Goal: Task Accomplishment & Management: Complete application form

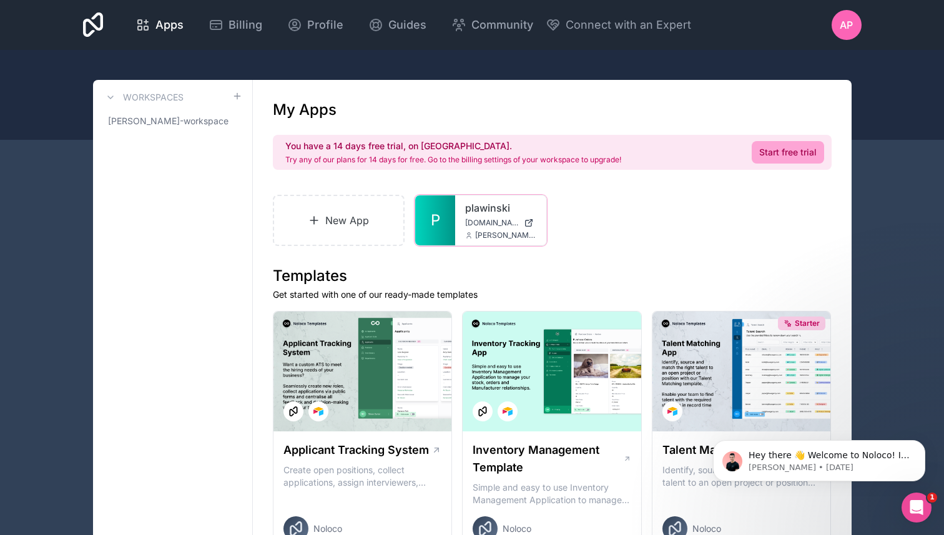
click at [0, 0] on div at bounding box center [0, 0] width 0 height 0
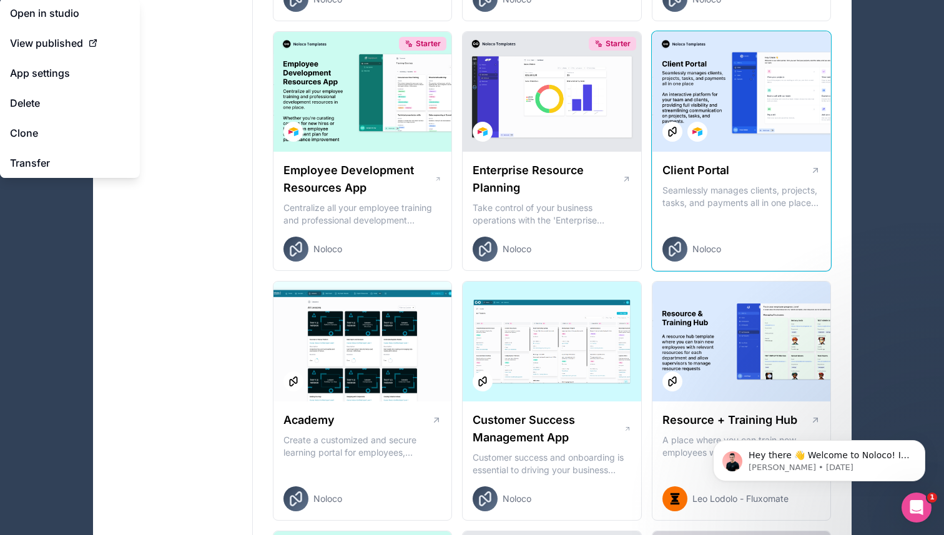
scroll to position [1012, 0]
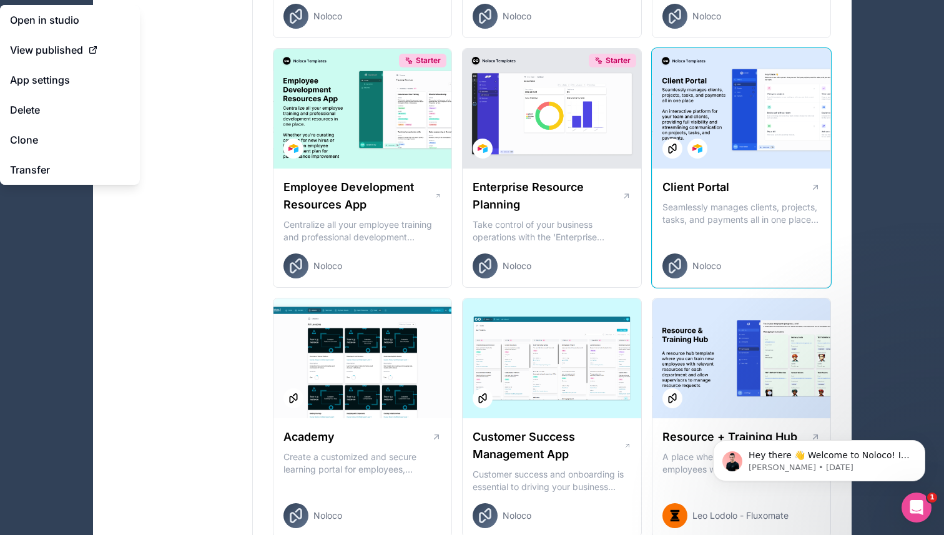
click at [742, 223] on p "Seamlessly manages clients, projects, tasks, and payments all in one place An i…" at bounding box center [741, 213] width 159 height 25
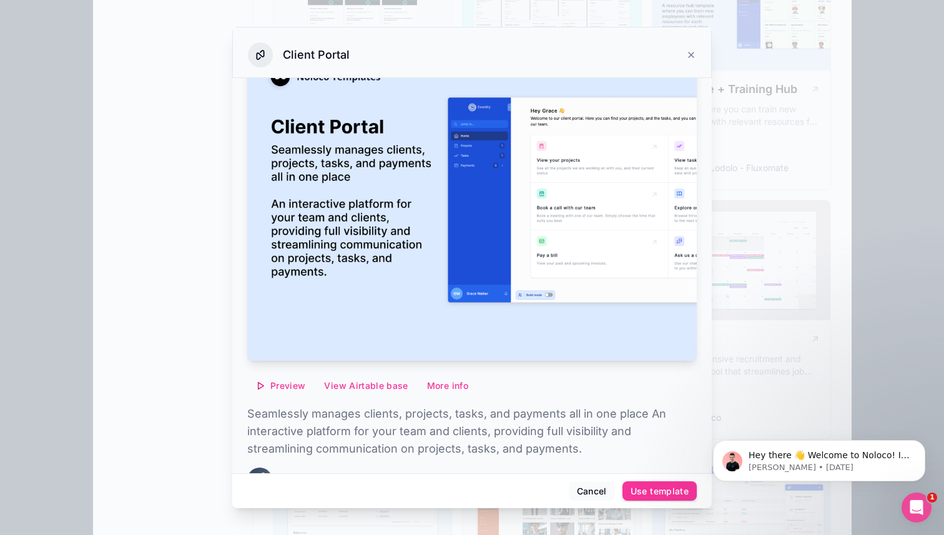
scroll to position [89, 0]
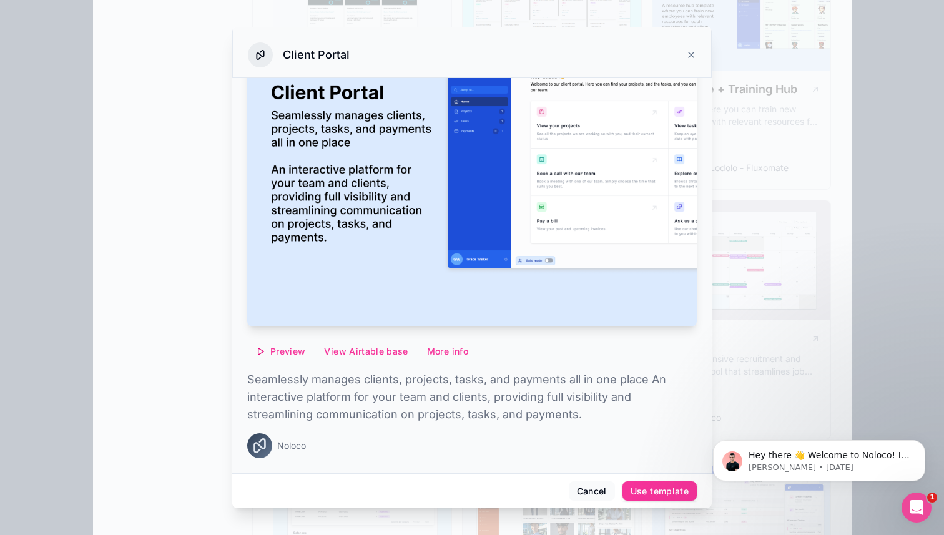
click at [280, 343] on button "Preview" at bounding box center [280, 351] width 66 height 20
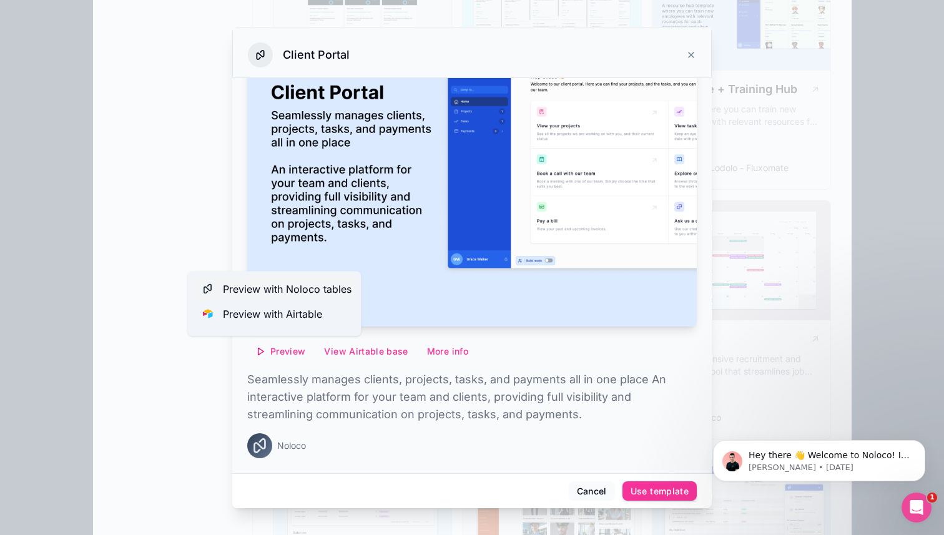
click at [301, 292] on span "Preview with Noloco tables" at bounding box center [287, 288] width 129 height 15
click at [822, 153] on div at bounding box center [472, 267] width 944 height 535
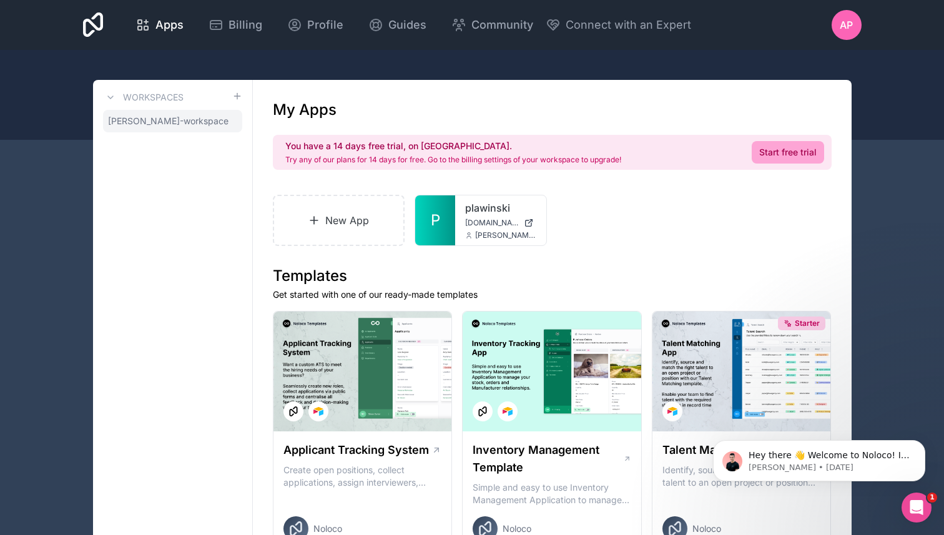
click at [180, 115] on span "[PERSON_NAME]-workspace" at bounding box center [168, 121] width 120 height 12
click at [0, 0] on icon at bounding box center [0, 0] width 0 height 0
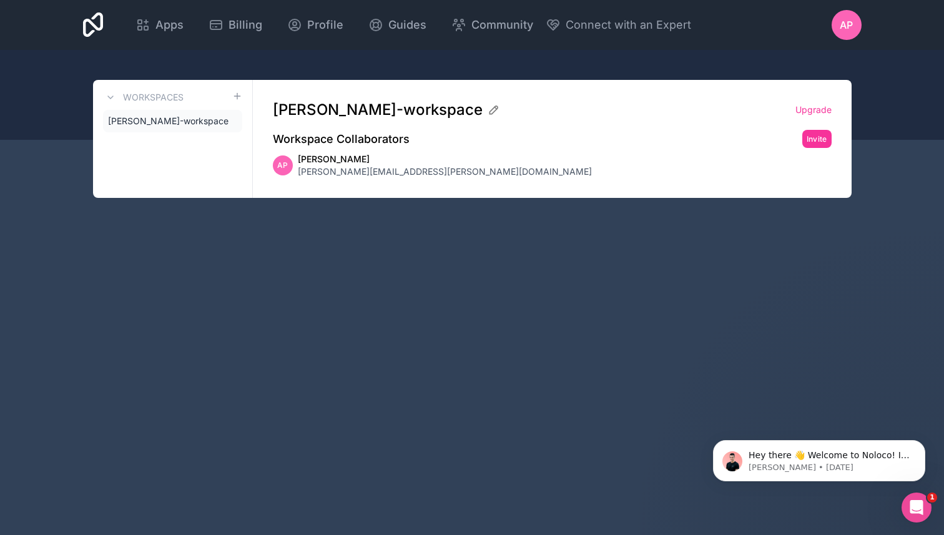
click at [177, 122] on span "[PERSON_NAME]-workspace" at bounding box center [168, 121] width 120 height 12
click at [160, 24] on span "Apps" at bounding box center [169, 24] width 28 height 17
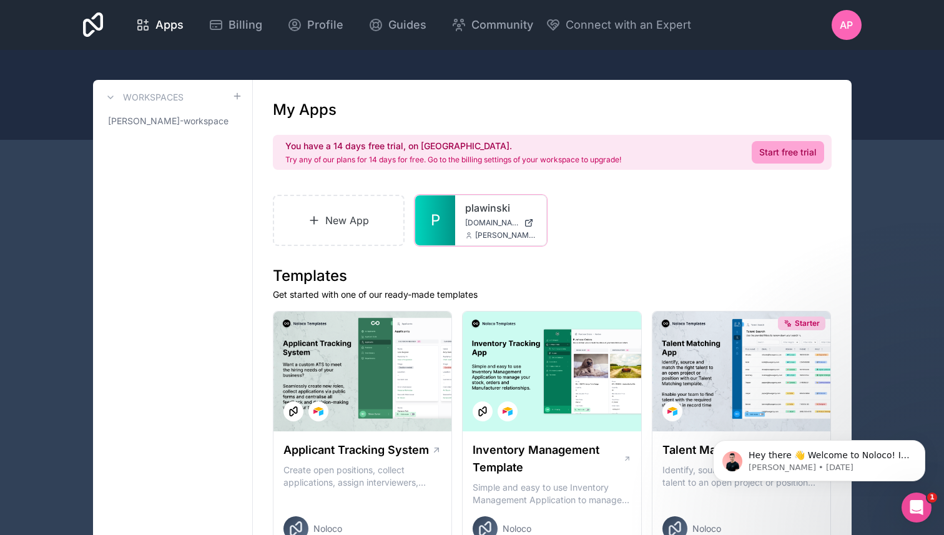
click at [0, 0] on icon at bounding box center [0, 0] width 0 height 0
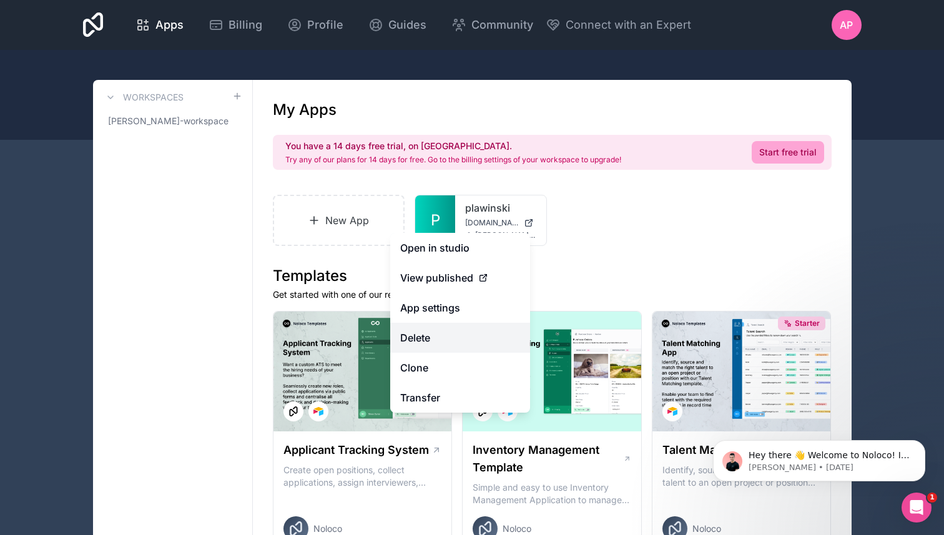
click at [463, 338] on button "Delete" at bounding box center [460, 338] width 140 height 30
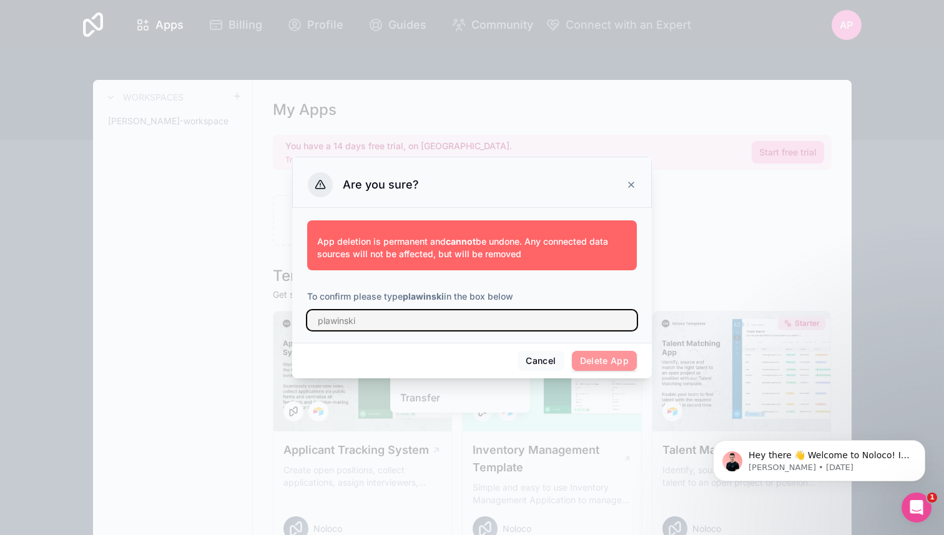
click at [449, 320] on input "text" at bounding box center [472, 320] width 330 height 20
type input "plawinski"
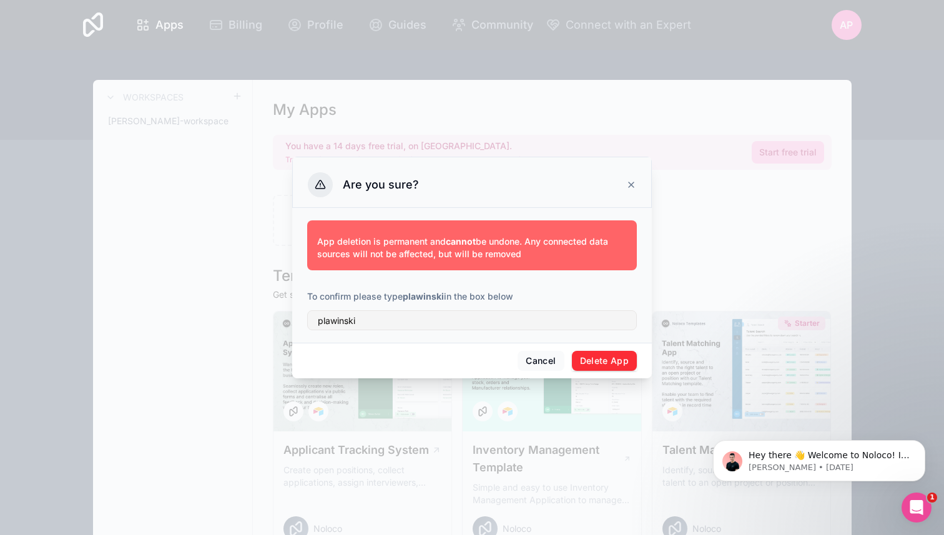
click at [607, 372] on div "Cancel Delete App" at bounding box center [472, 361] width 360 height 36
click at [613, 356] on button "Delete App" at bounding box center [605, 361] width 66 height 20
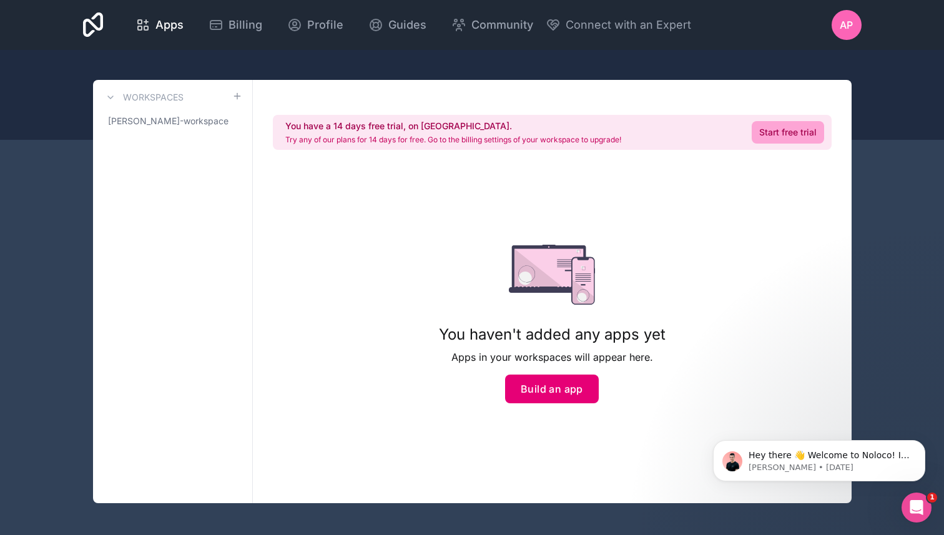
click at [549, 396] on button "Build an app" at bounding box center [552, 388] width 94 height 29
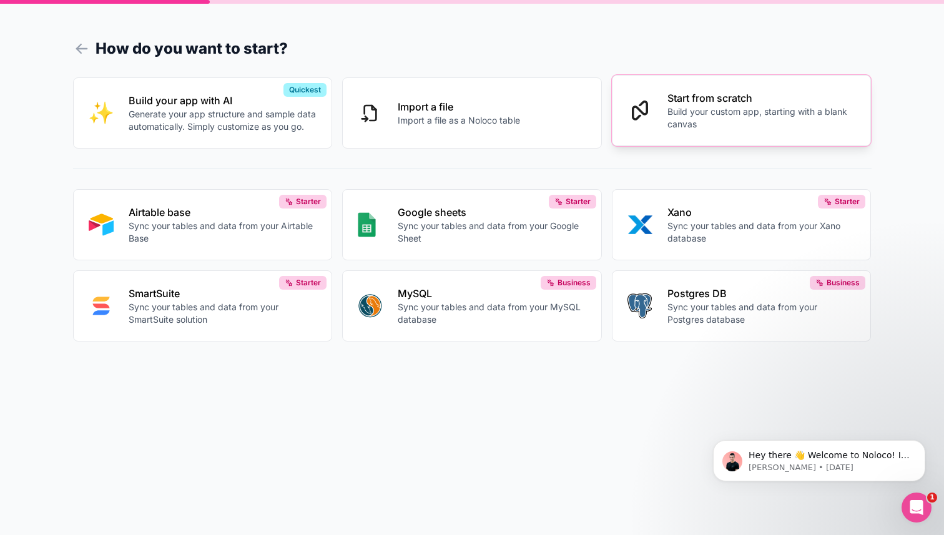
click at [819, 97] on p "Start from scratch" at bounding box center [761, 98] width 188 height 15
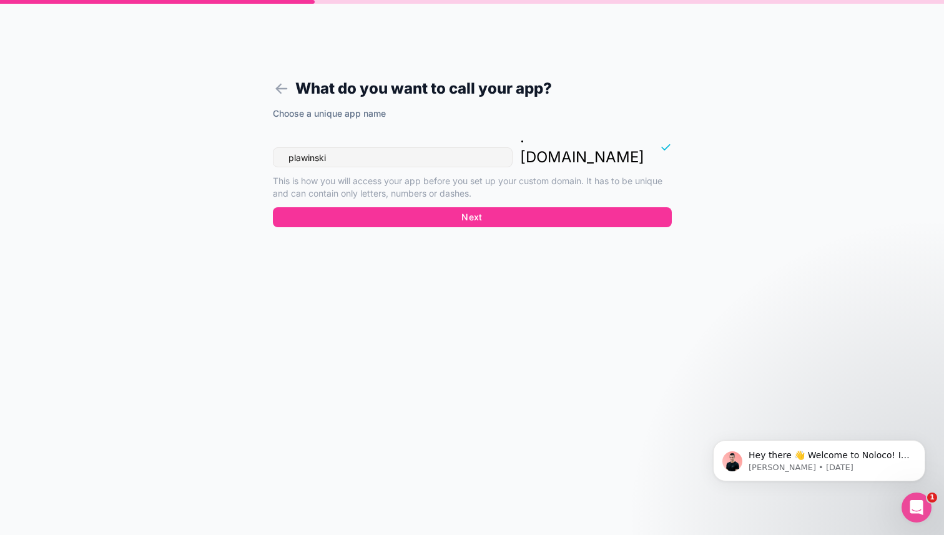
click at [485, 147] on input "plawinski" at bounding box center [393, 157] width 240 height 20
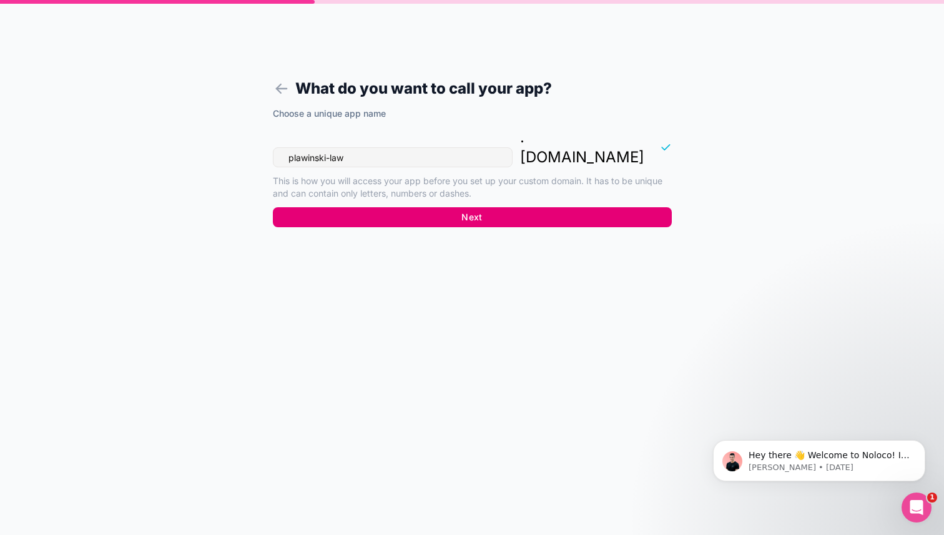
type input "plawinski-law"
click at [434, 207] on button "Next" at bounding box center [472, 217] width 399 height 20
